Goal: Find specific page/section: Find specific page/section

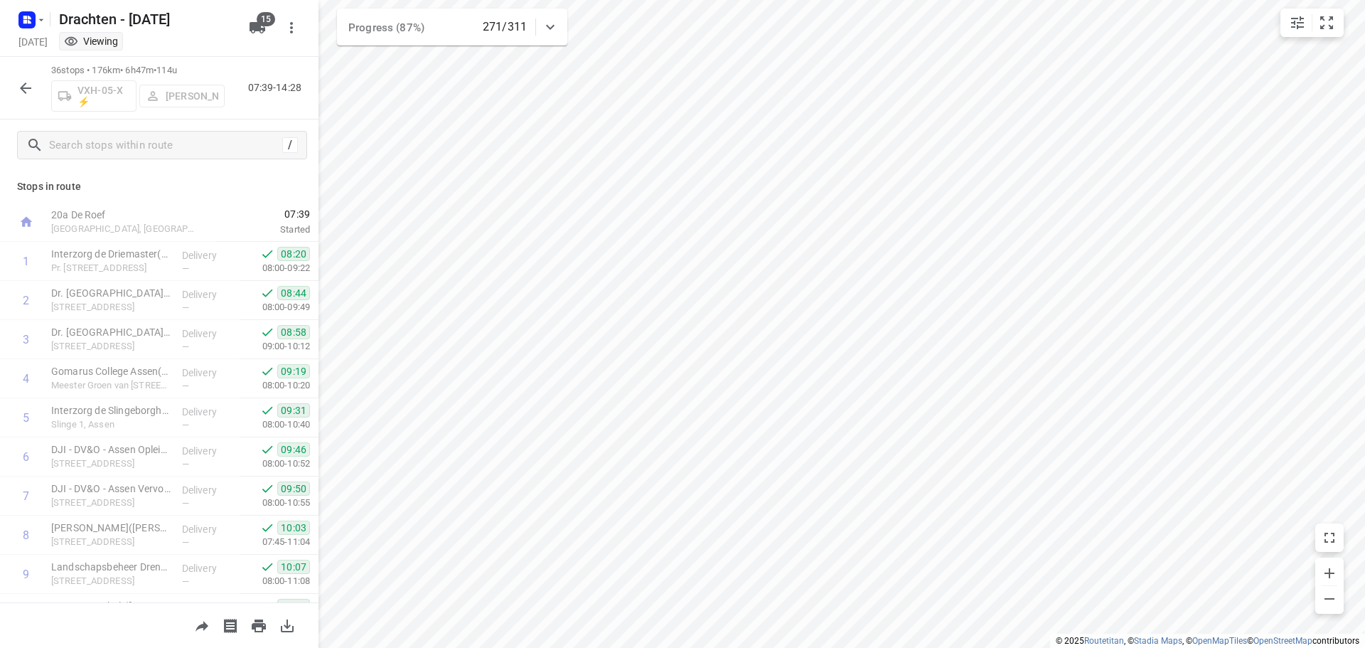
click at [28, 97] on button "button" at bounding box center [25, 88] width 28 height 28
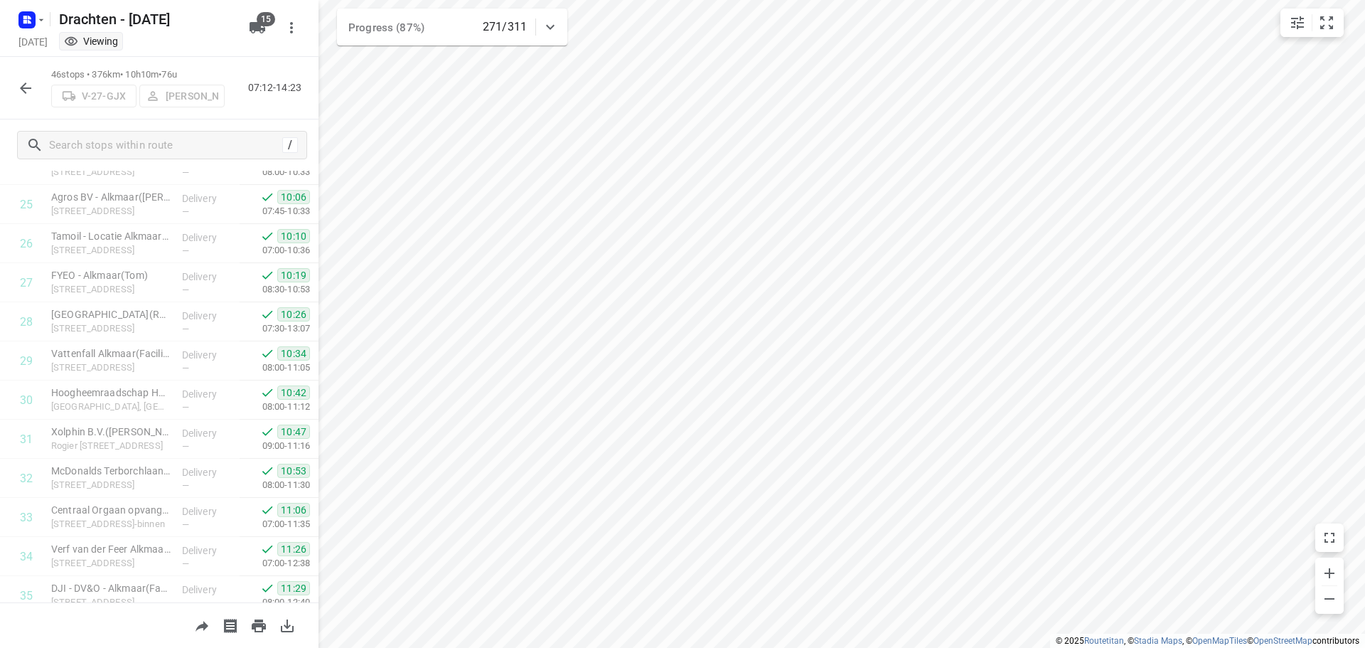
scroll to position [1478, 0]
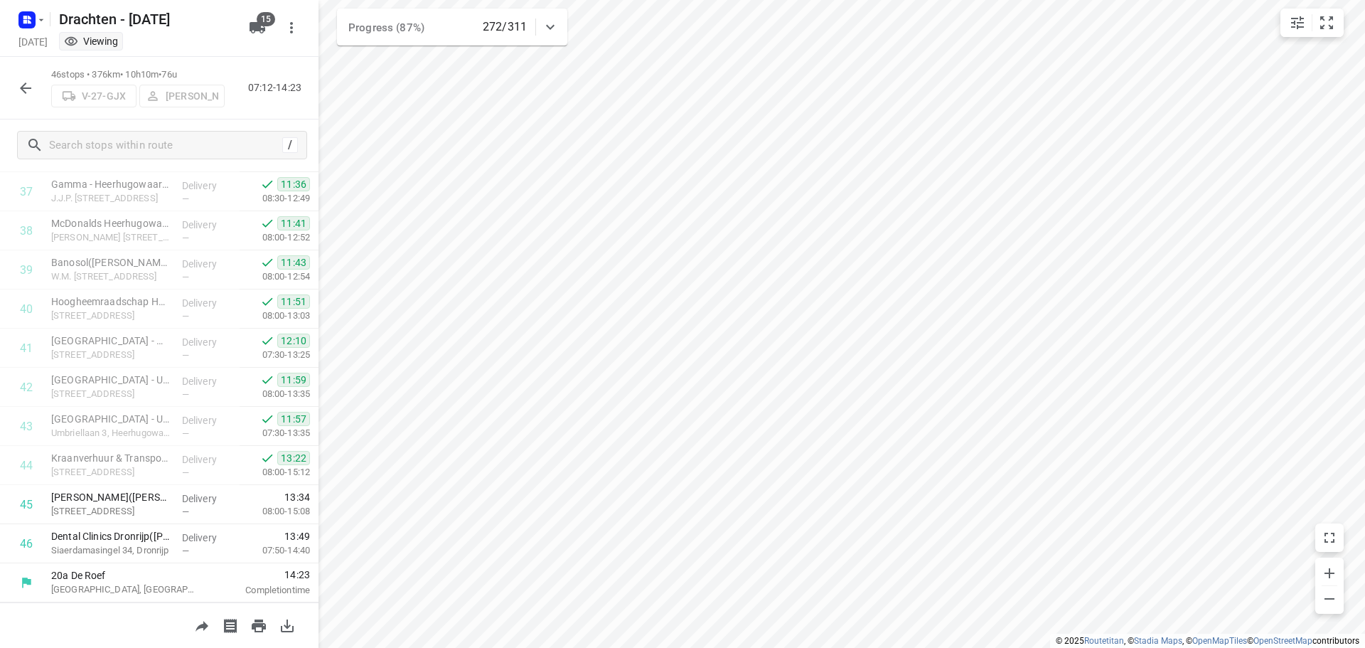
click at [32, 86] on icon "button" at bounding box center [25, 88] width 17 height 17
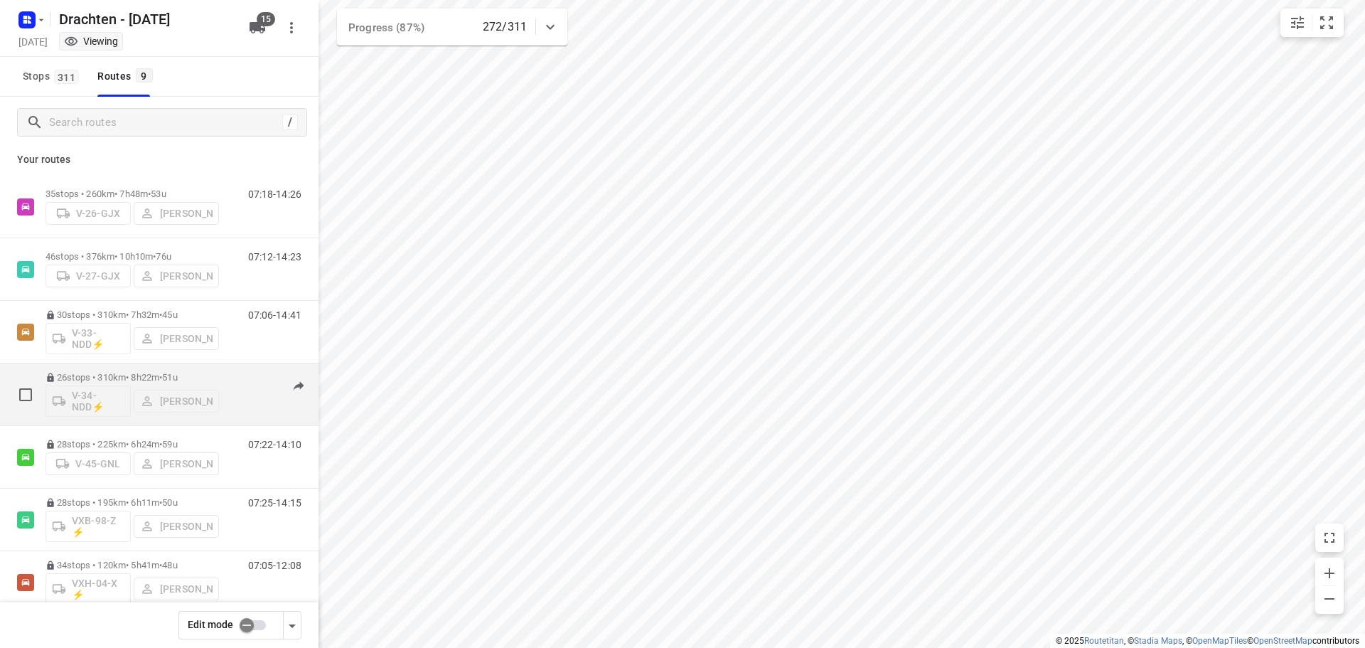
scroll to position [0, 0]
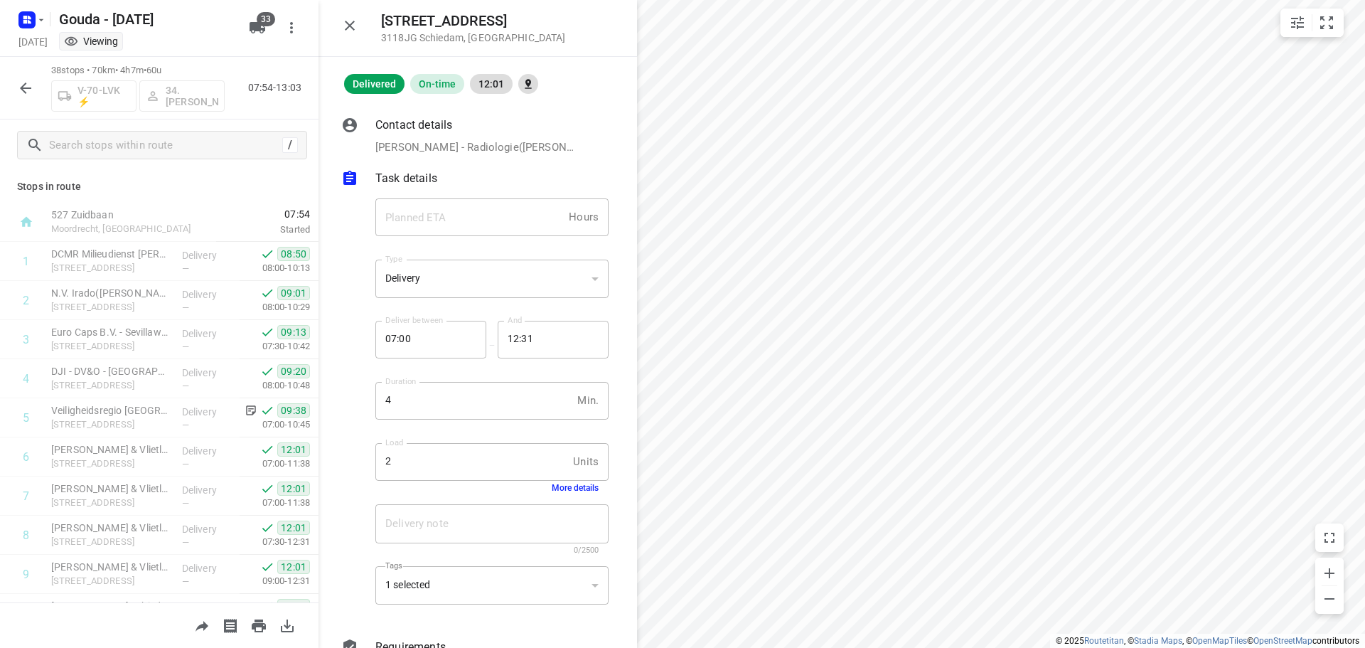
scroll to position [213, 0]
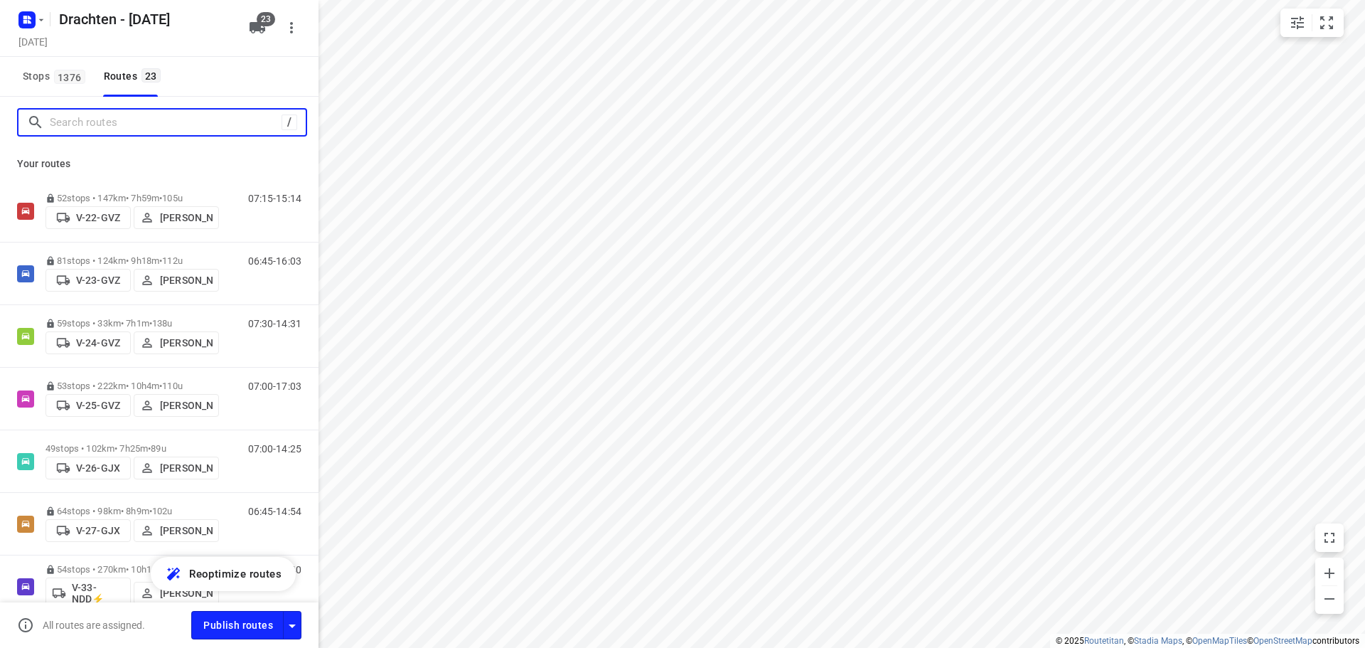
click at [82, 120] on input "Search routes" at bounding box center [166, 123] width 232 height 22
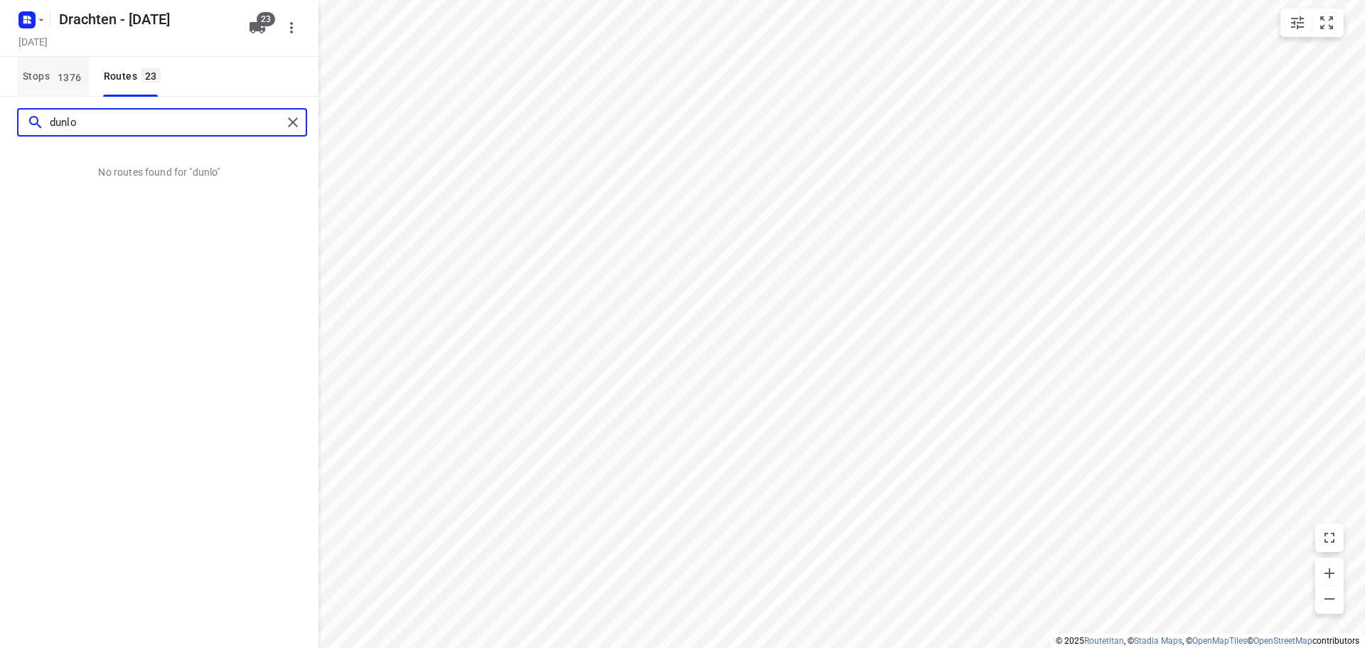
type input "dunlo"
drag, startPoint x: 27, startPoint y: 63, endPoint x: 90, endPoint y: 112, distance: 80.1
click at [26, 63] on button "Stops 1376" at bounding box center [53, 77] width 73 height 40
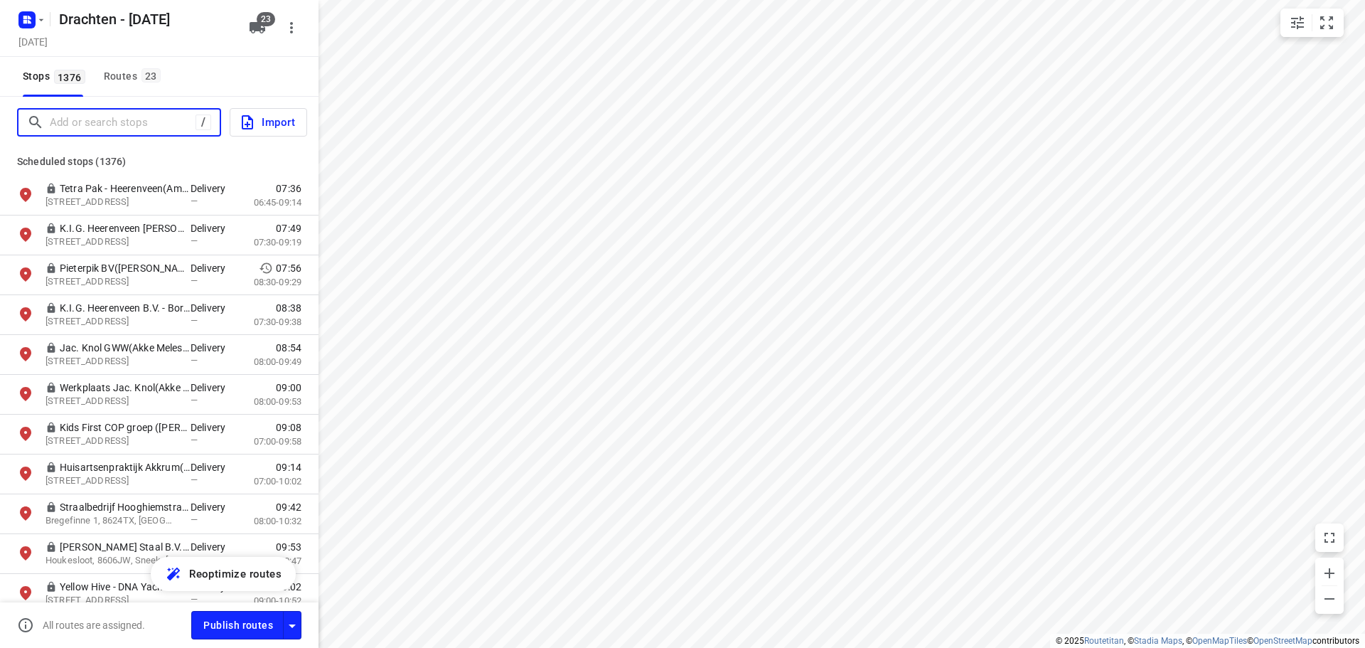
click at [93, 120] on input "Add or search stops" at bounding box center [123, 123] width 146 height 22
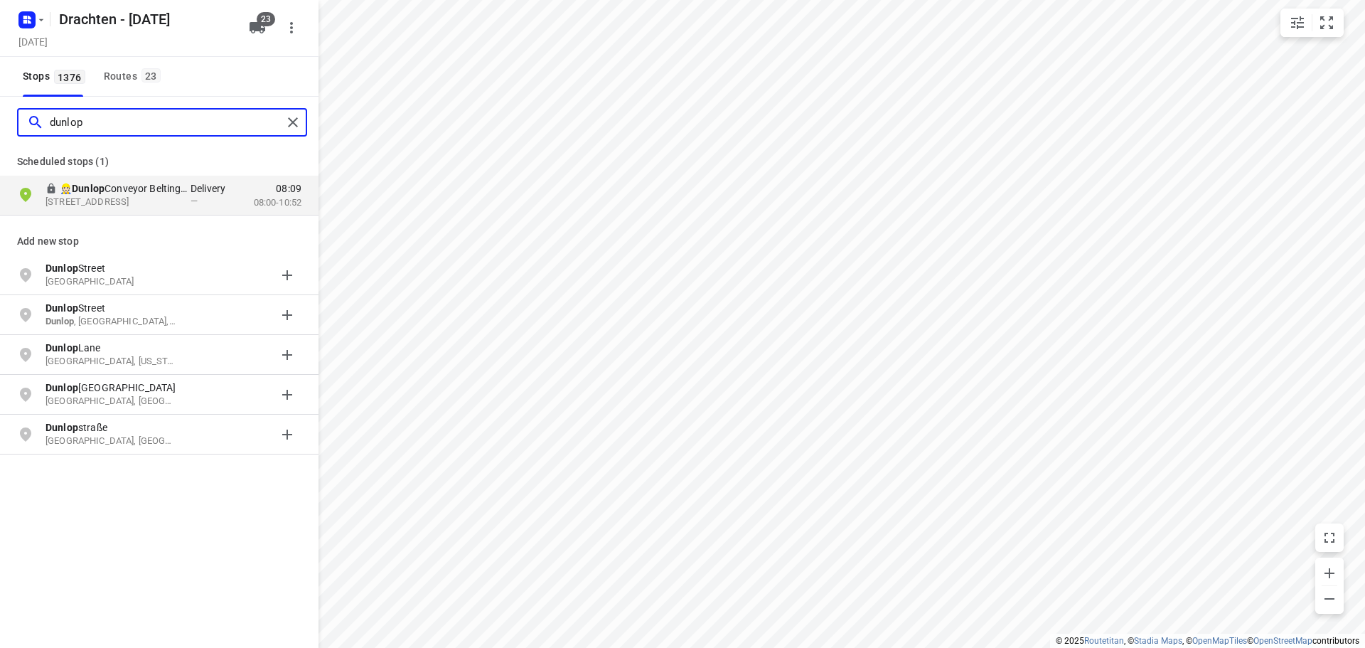
type input "dunlop"
click at [196, 122] on input "dunlop" at bounding box center [123, 123] width 146 height 22
click at [144, 85] on button "Routes 23" at bounding box center [131, 77] width 67 height 40
